Goal: Task Accomplishment & Management: Use online tool/utility

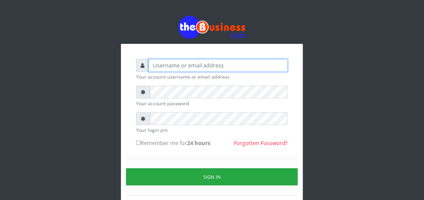
type input "BUZORSONIA"
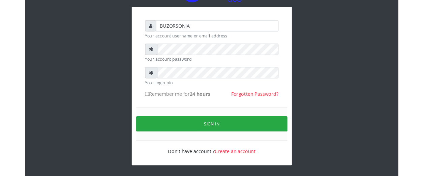
scroll to position [40, 0]
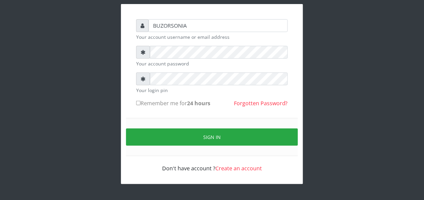
click at [170, 60] on small "Your account password" at bounding box center [212, 63] width 152 height 7
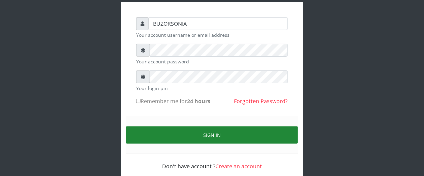
click at [195, 135] on button "Sign in" at bounding box center [212, 135] width 172 height 17
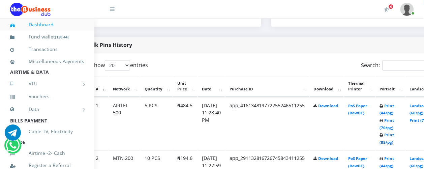
scroll to position [329, 25]
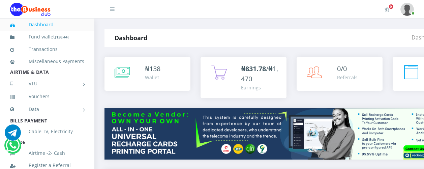
scroll to position [345, 25]
